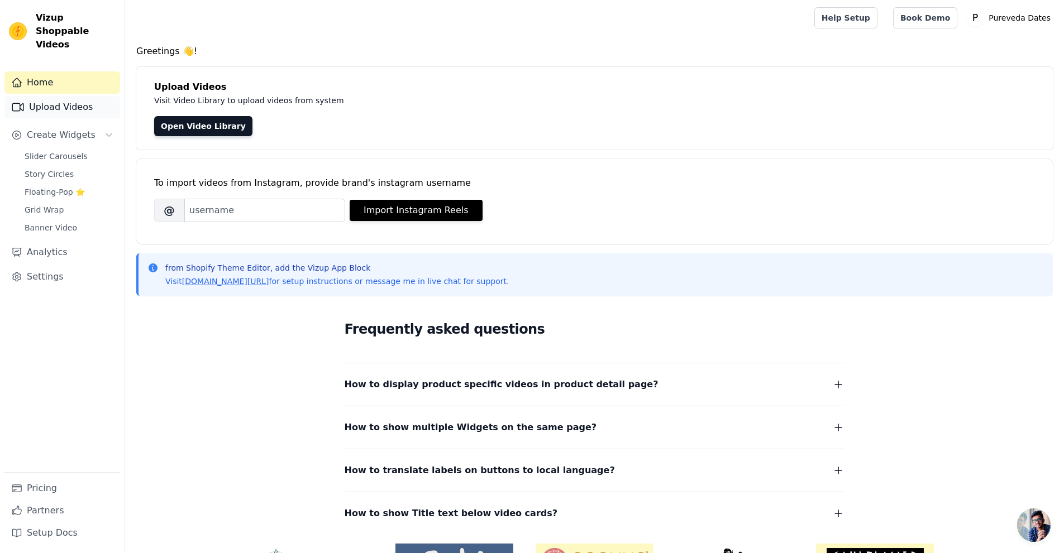
click at [101, 97] on link "Upload Videos" at bounding box center [62, 107] width 116 height 22
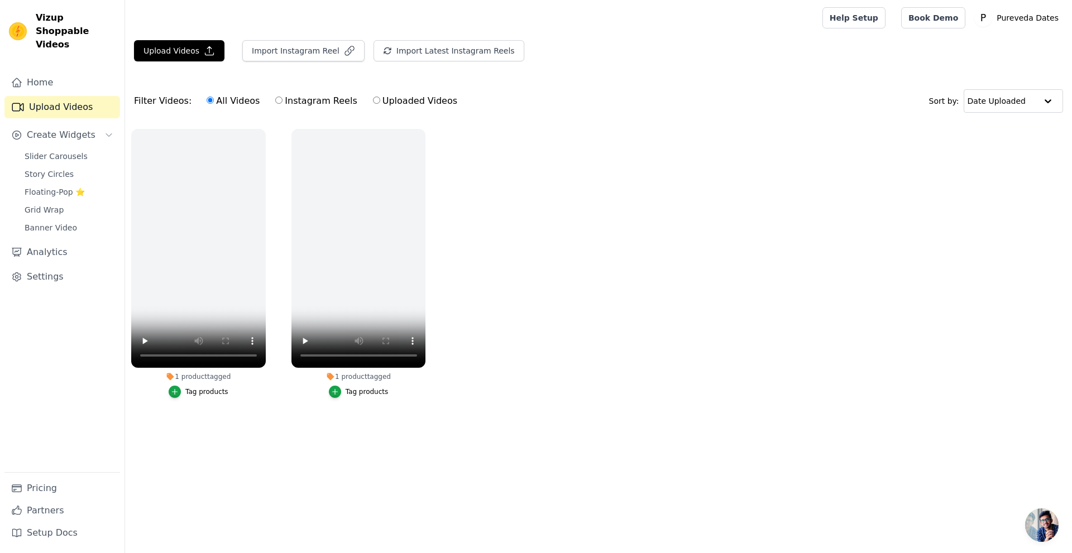
click at [509, 297] on ul "1 product tagged Tag products 1 product tagged Tag products" at bounding box center [598, 275] width 947 height 304
click at [523, 273] on ul "1 product tagged Tag products 1 product tagged Tag products" at bounding box center [598, 275] width 947 height 304
click at [381, 227] on video at bounding box center [359, 248] width 135 height 239
